Goal: Find specific page/section: Find specific page/section

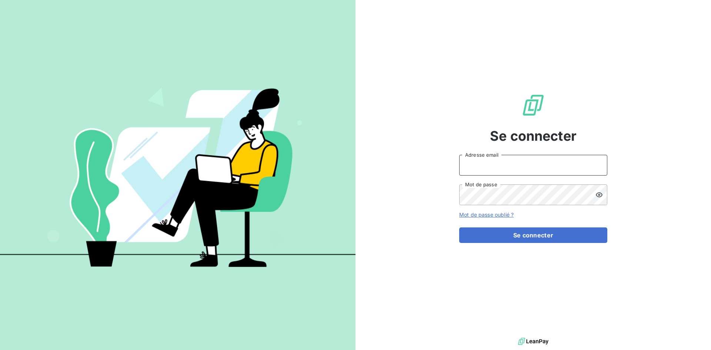
click at [510, 167] on input "Adresse email" at bounding box center [533, 165] width 148 height 21
type input "[EMAIL_ADDRESS][DOMAIN_NAME]"
click at [459, 227] on button "Se connecter" at bounding box center [533, 235] width 148 height 16
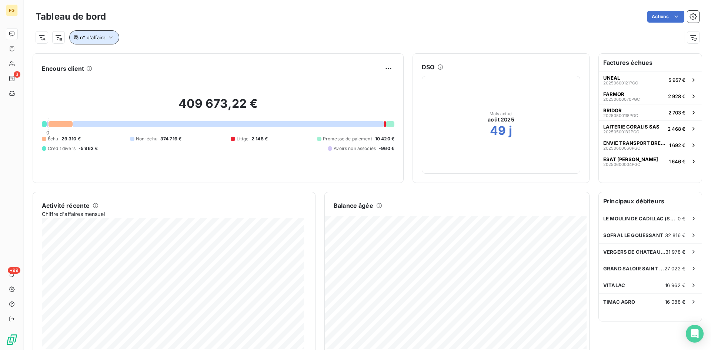
click at [92, 38] on span "n° d'affaire" at bounding box center [93, 37] width 26 height 6
click at [110, 37] on icon "button" at bounding box center [111, 37] width 4 height 2
click at [110, 37] on icon "button" at bounding box center [110, 37] width 7 height 7
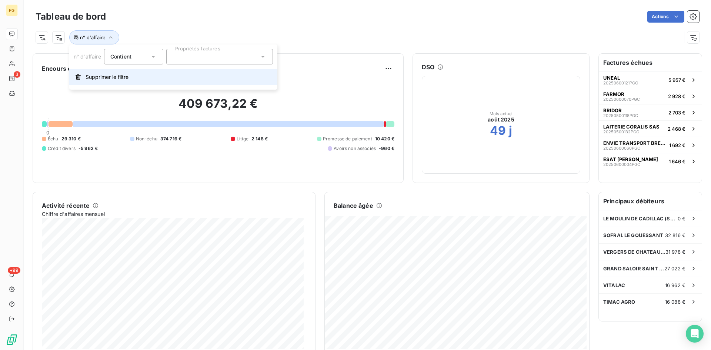
click at [102, 76] on span "Supprimer le filtre" at bounding box center [107, 76] width 43 height 7
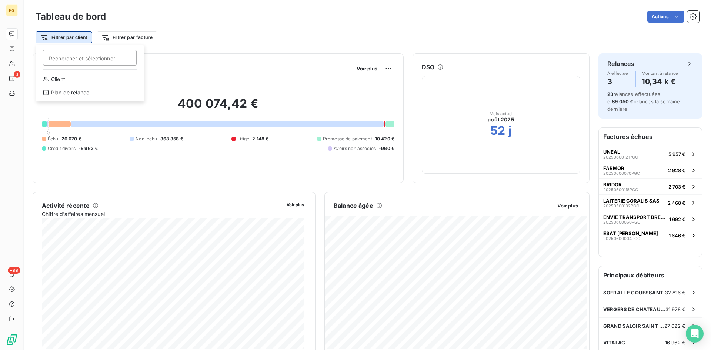
click at [78, 37] on html "PG 3 +99 Tableau de bord Actions Filtrer par client Rechercher et sélectionner …" at bounding box center [355, 175] width 711 height 350
type input "sopral"
click at [105, 60] on input "sopral" at bounding box center [90, 58] width 94 height 16
click at [80, 60] on input "sopral" at bounding box center [90, 58] width 94 height 16
click at [111, 38] on html "PG 3 +99 Tableau de bord Actions Filtrer par client Filtrer par facture Encours…" at bounding box center [355, 175] width 711 height 350
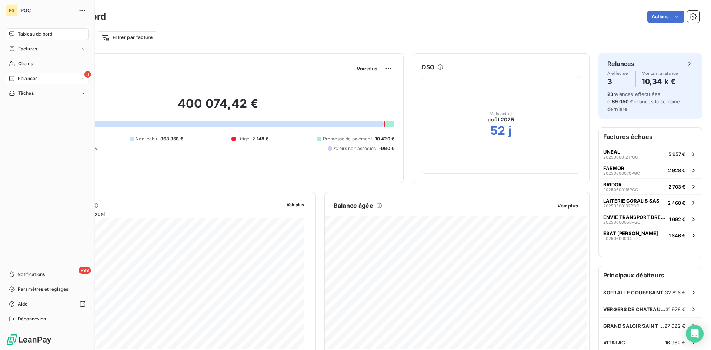
click at [24, 78] on span "Relances" at bounding box center [28, 78] width 20 height 7
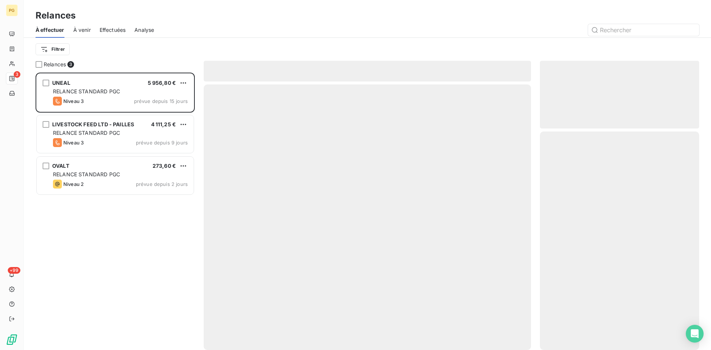
scroll to position [272, 154]
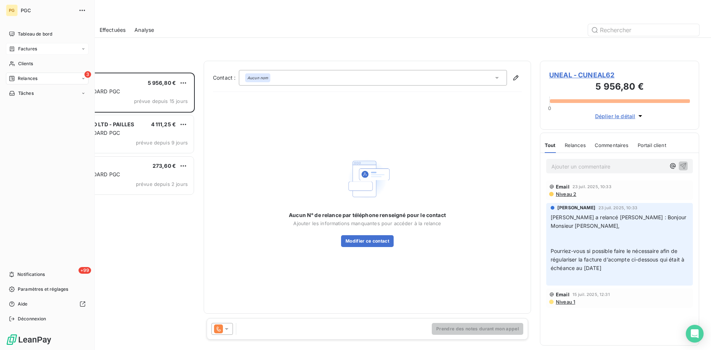
click at [33, 47] on span "Factures" at bounding box center [27, 49] width 19 height 7
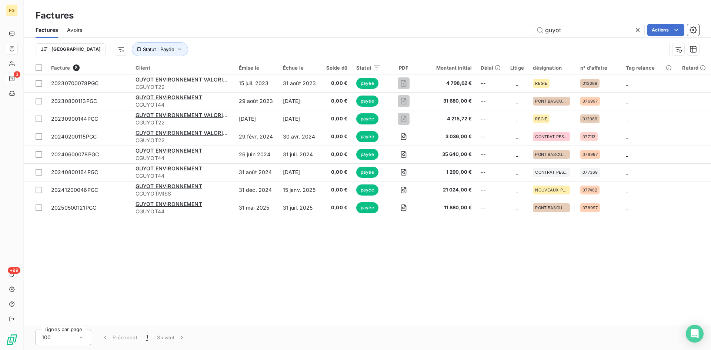
click at [69, 30] on span "Avoirs" at bounding box center [74, 29] width 15 height 7
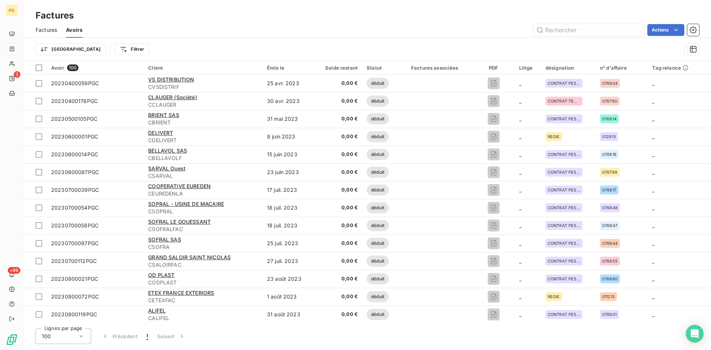
click at [50, 30] on span "Factures" at bounding box center [46, 29] width 21 height 7
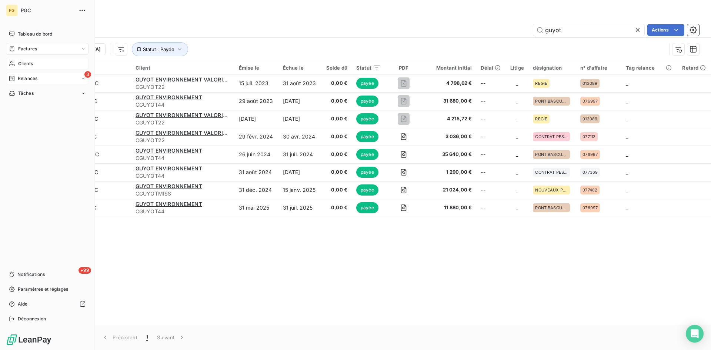
click at [19, 64] on span "Clients" at bounding box center [25, 63] width 15 height 7
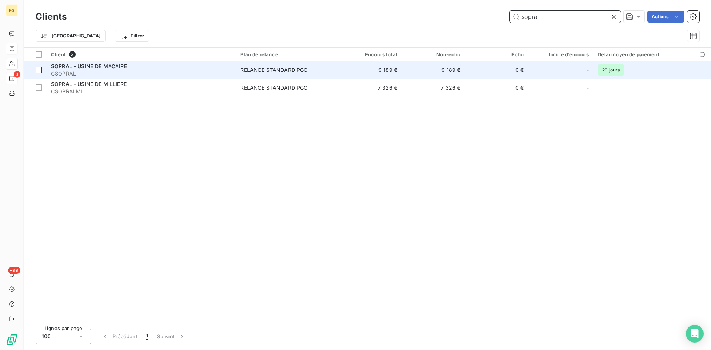
type input "sopral"
click at [40, 68] on div at bounding box center [39, 70] width 7 height 7
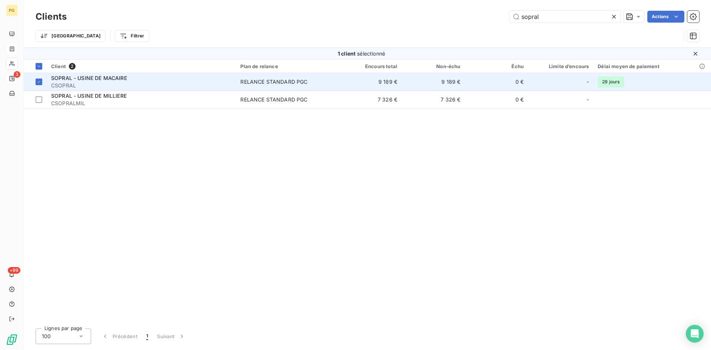
click at [273, 81] on div "RELANCE STANDARD PGC" at bounding box center [273, 81] width 67 height 7
